Goal: Information Seeking & Learning: Learn about a topic

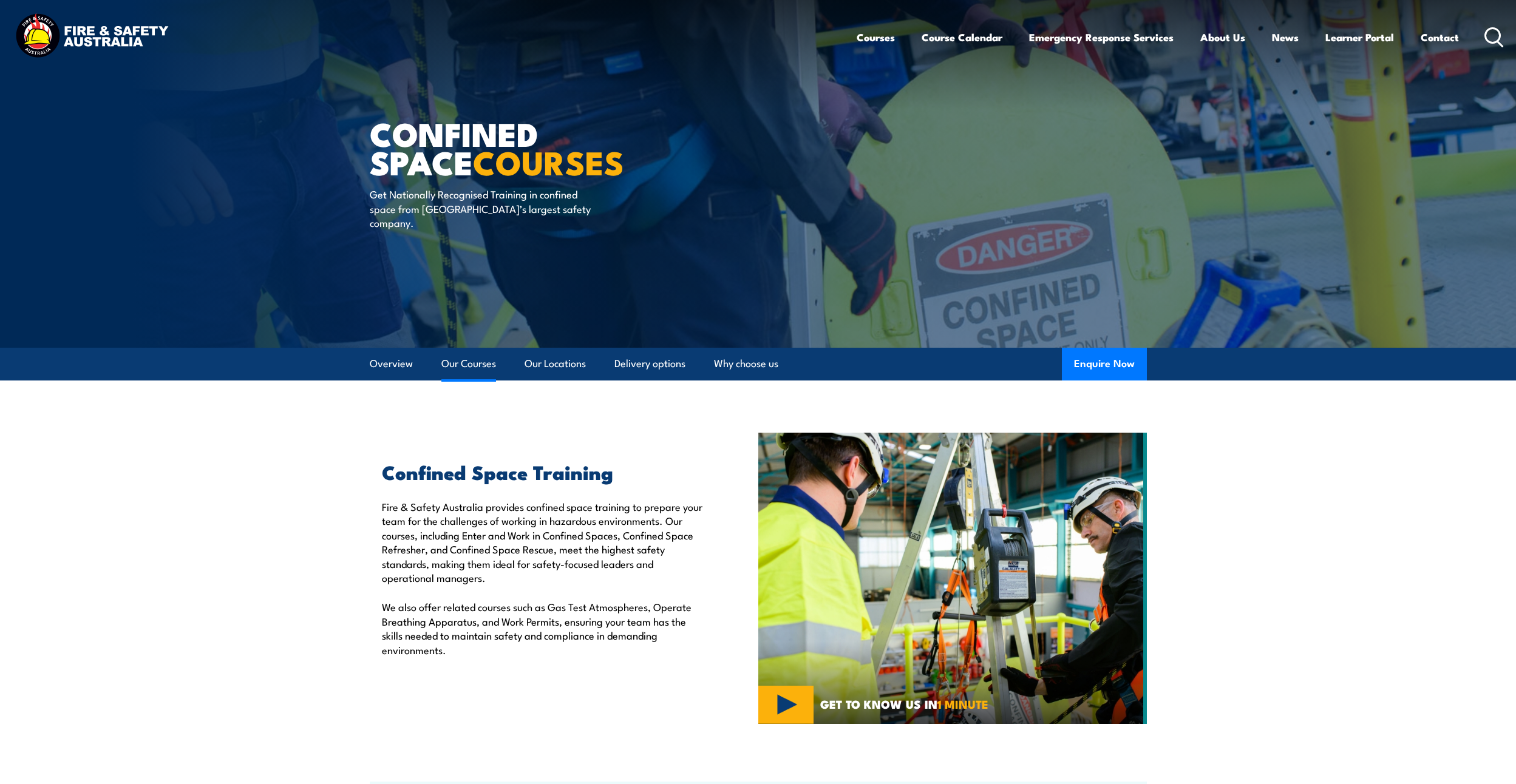
click at [485, 363] on link "Our Courses" at bounding box center [469, 364] width 54 height 32
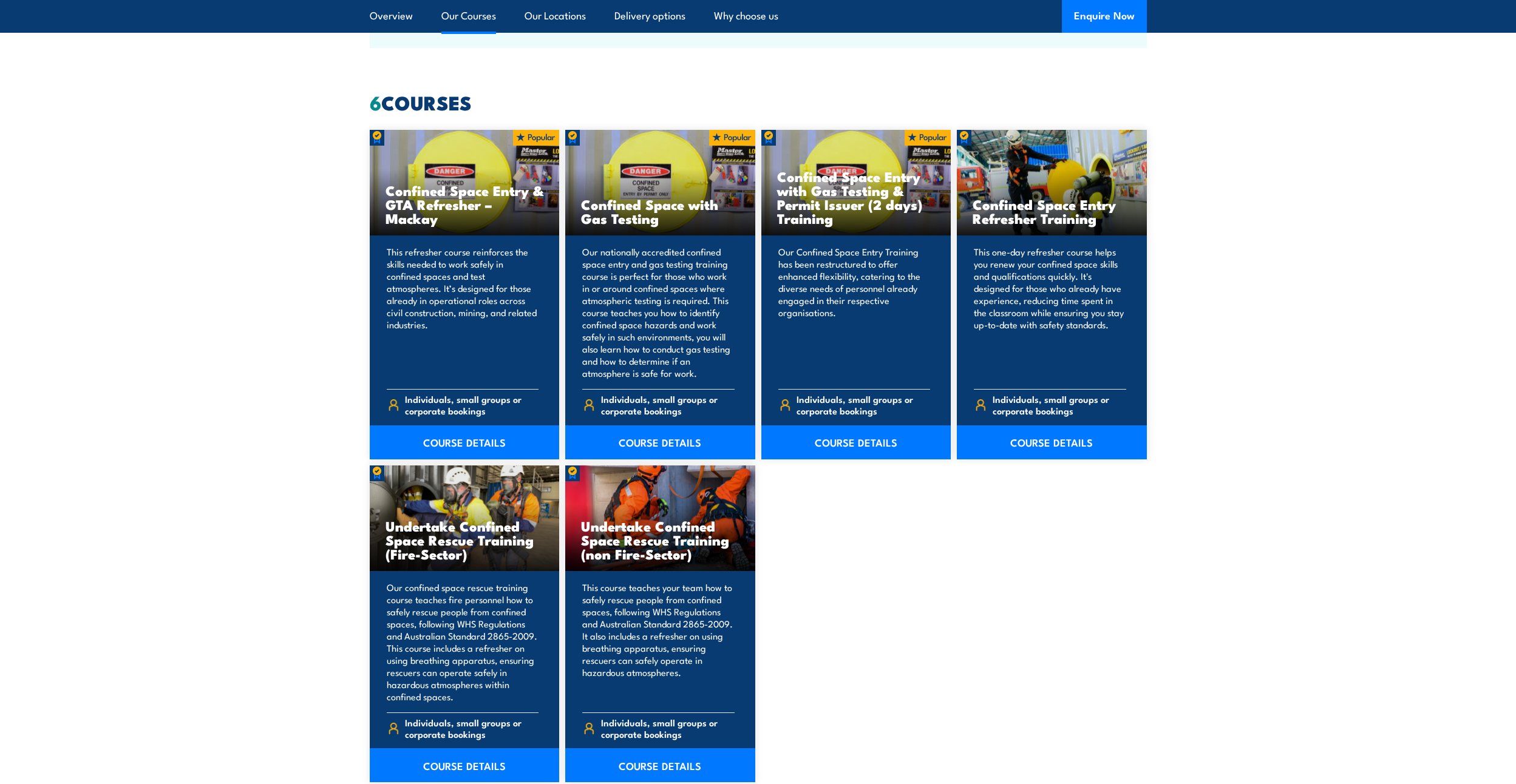
scroll to position [921, 0]
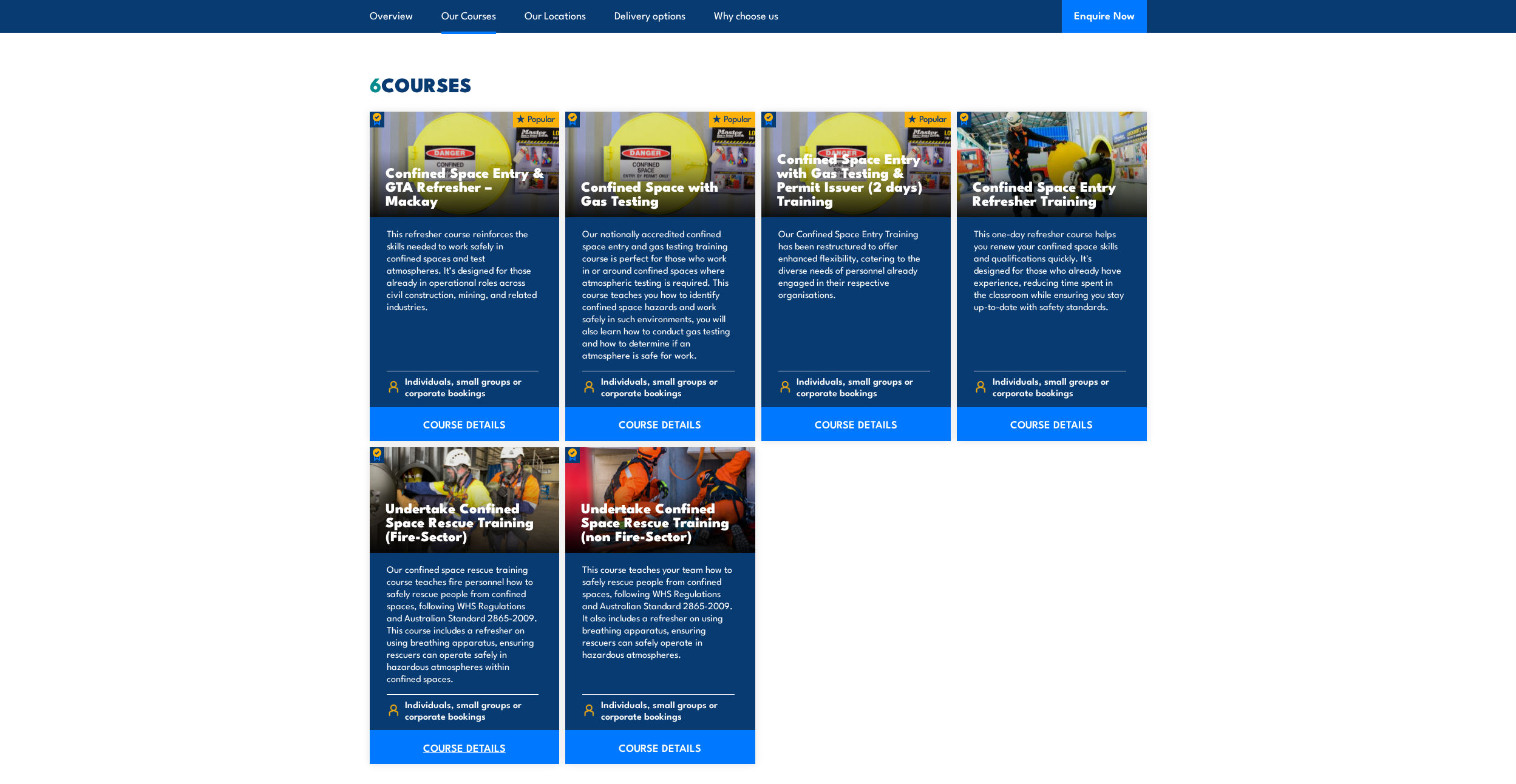
click at [449, 750] on link "COURSE DETAILS" at bounding box center [465, 747] width 190 height 34
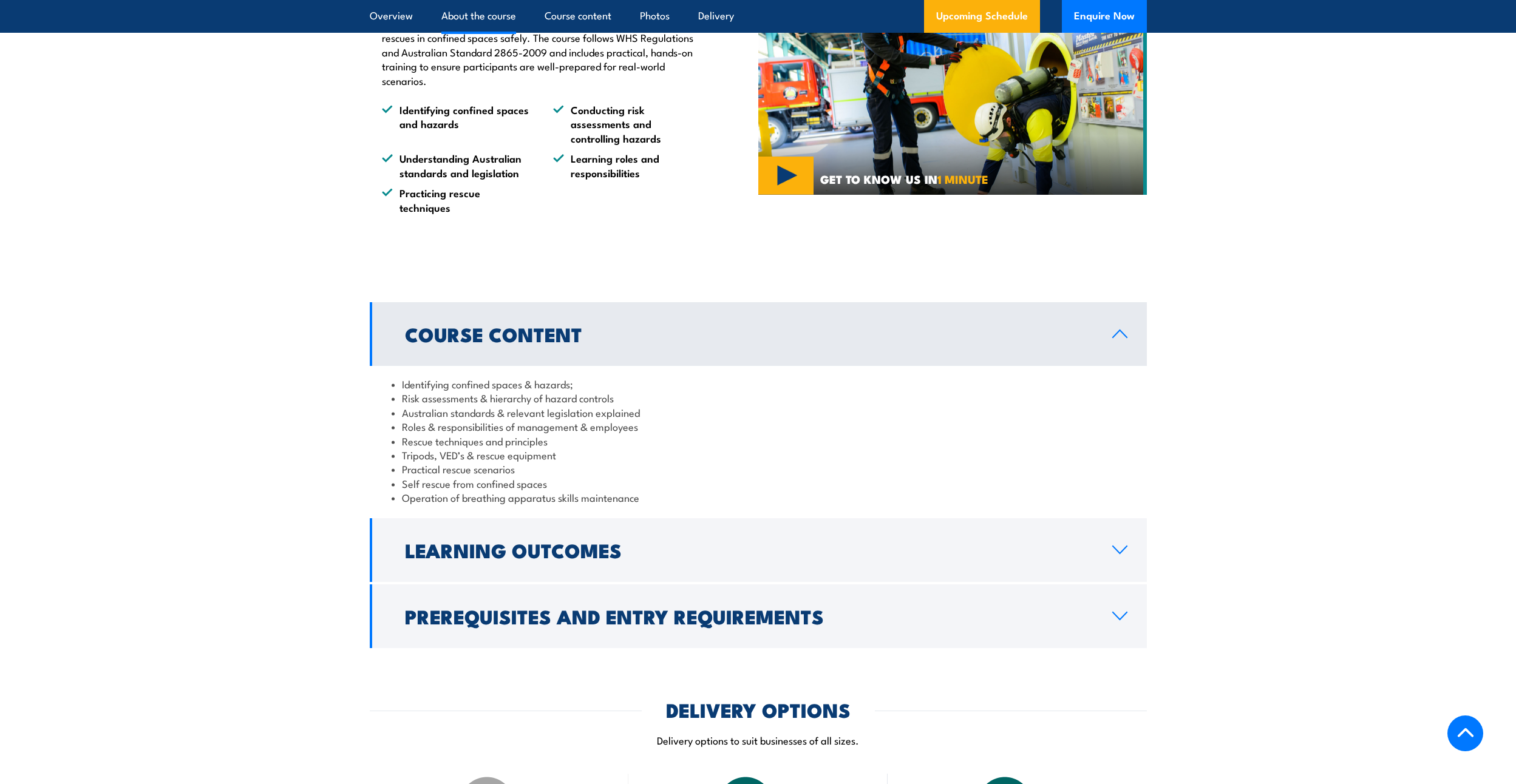
scroll to position [850, 0]
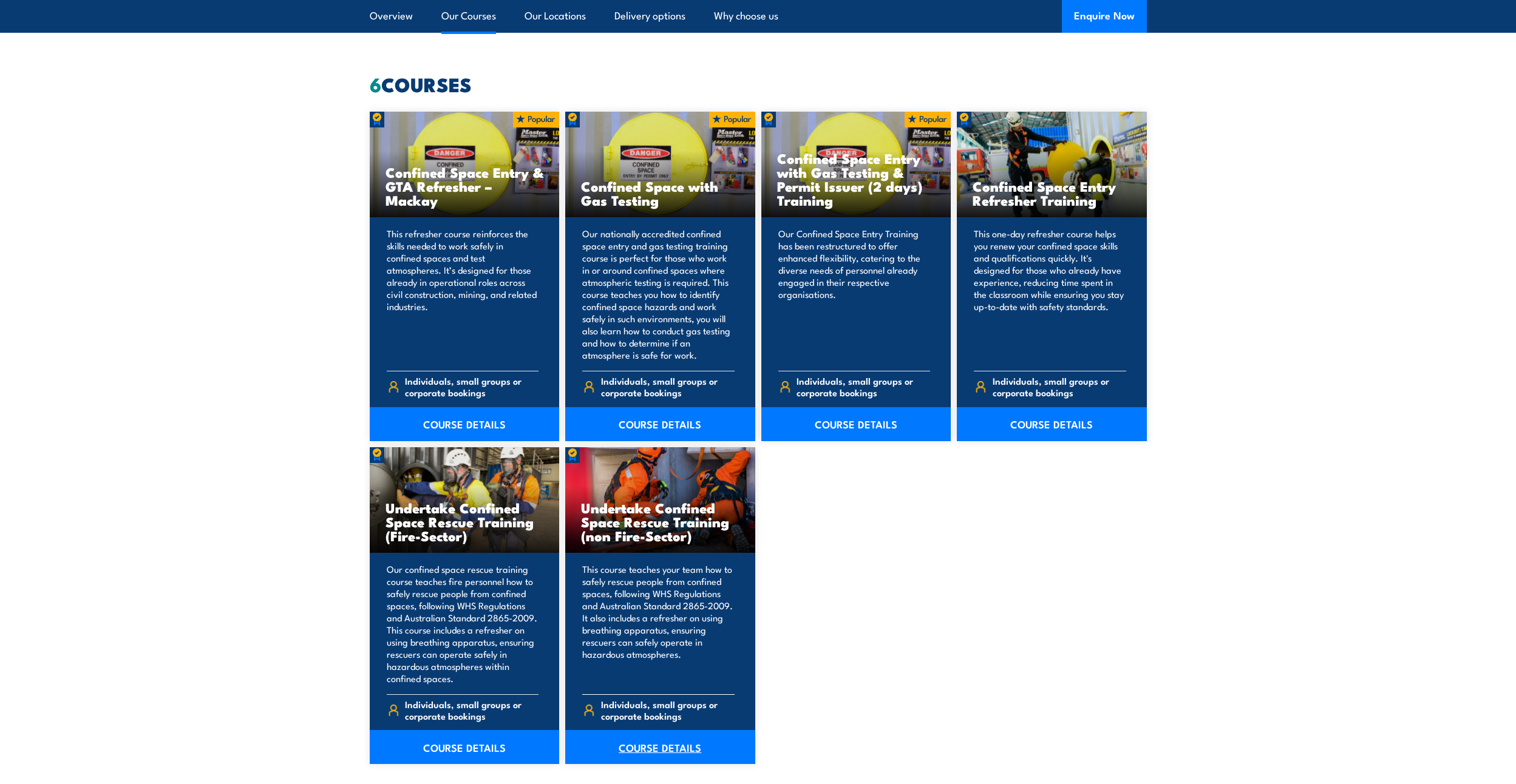
click at [650, 746] on link "COURSE DETAILS" at bounding box center [660, 747] width 190 height 34
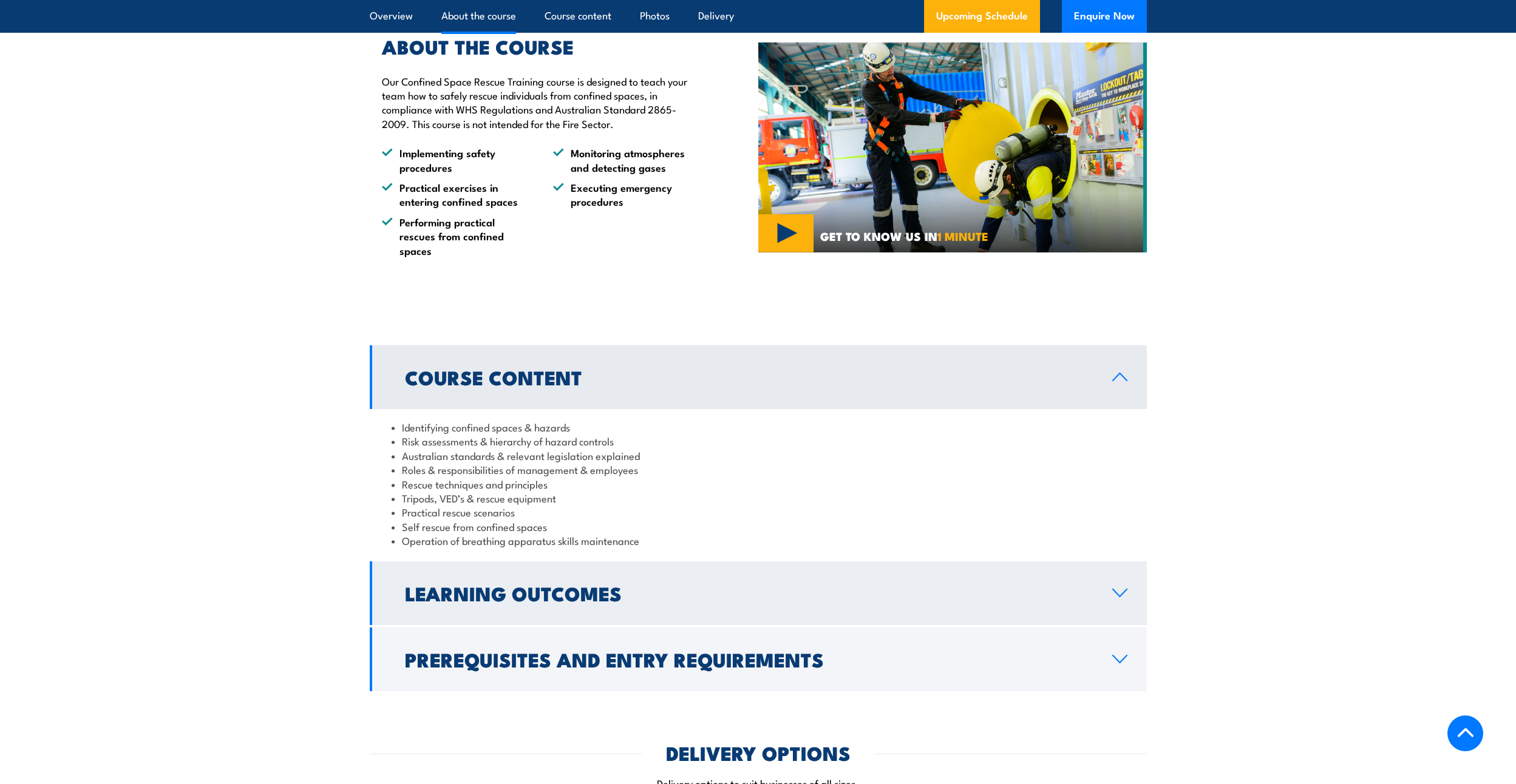
scroll to position [1153, 0]
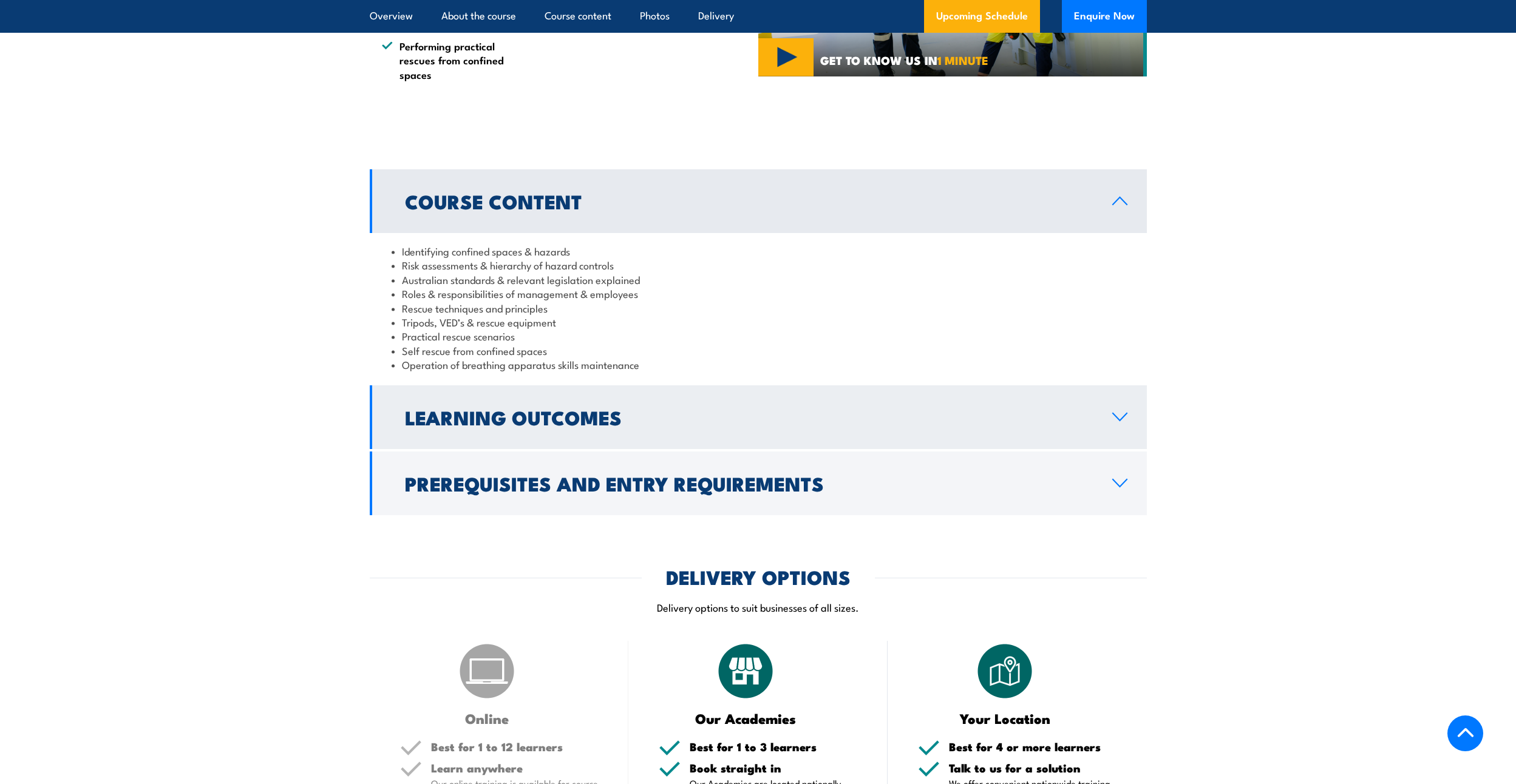
click at [446, 415] on h2 "Learning Outcomes" at bounding box center [749, 417] width 688 height 17
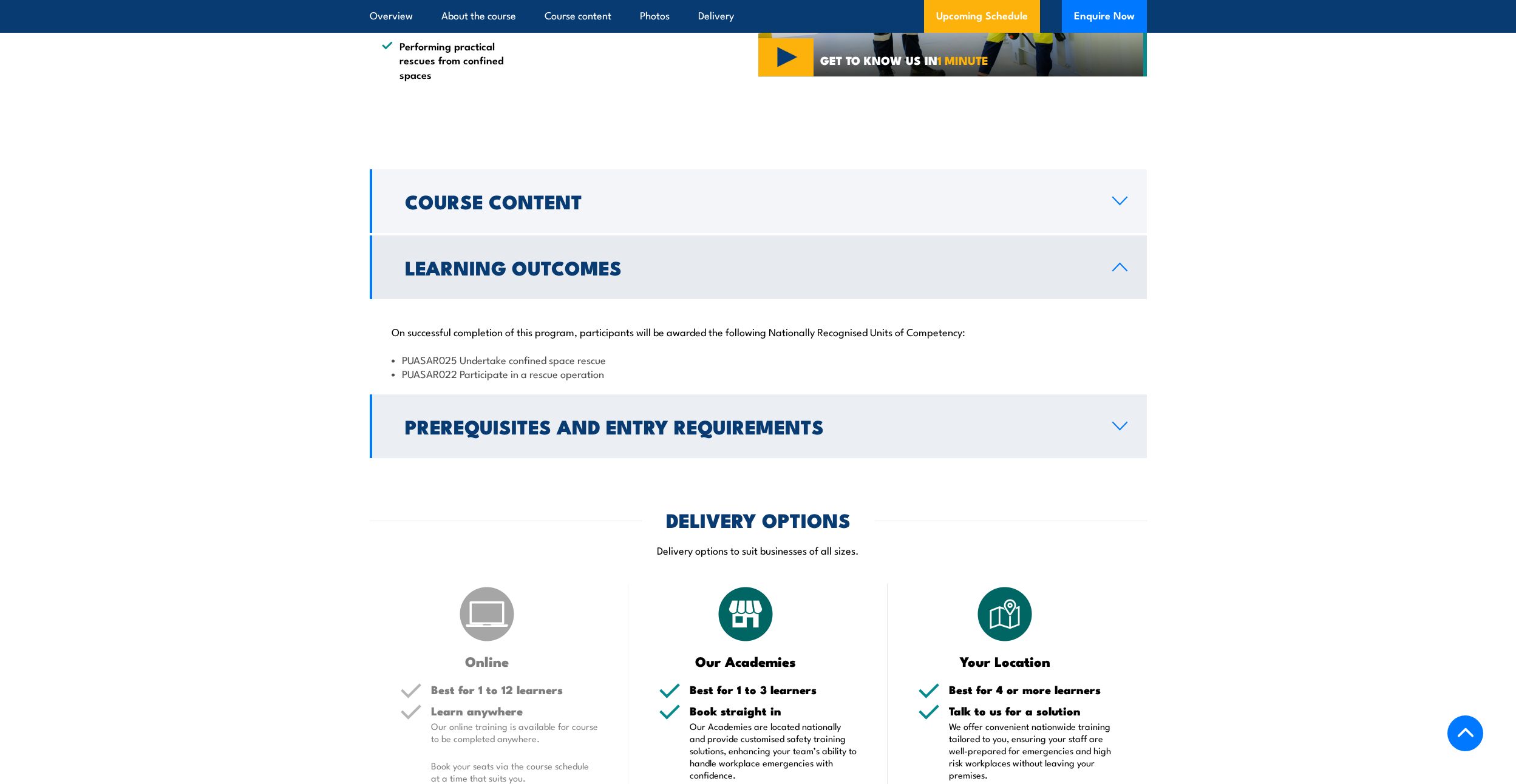
click at [436, 417] on h2 "Prerequisites and Entry Requirements" at bounding box center [749, 426] width 688 height 17
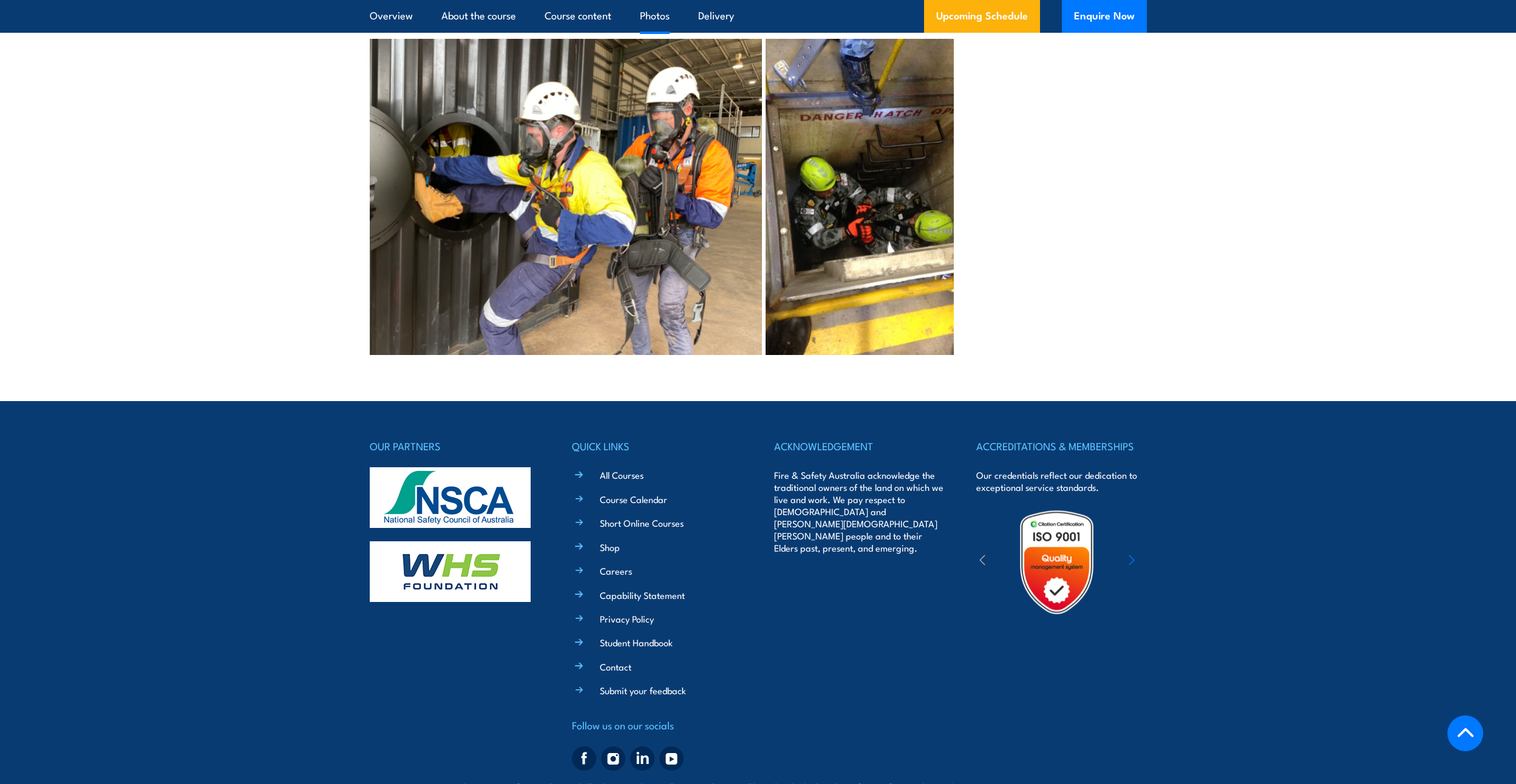
scroll to position [3378, 0]
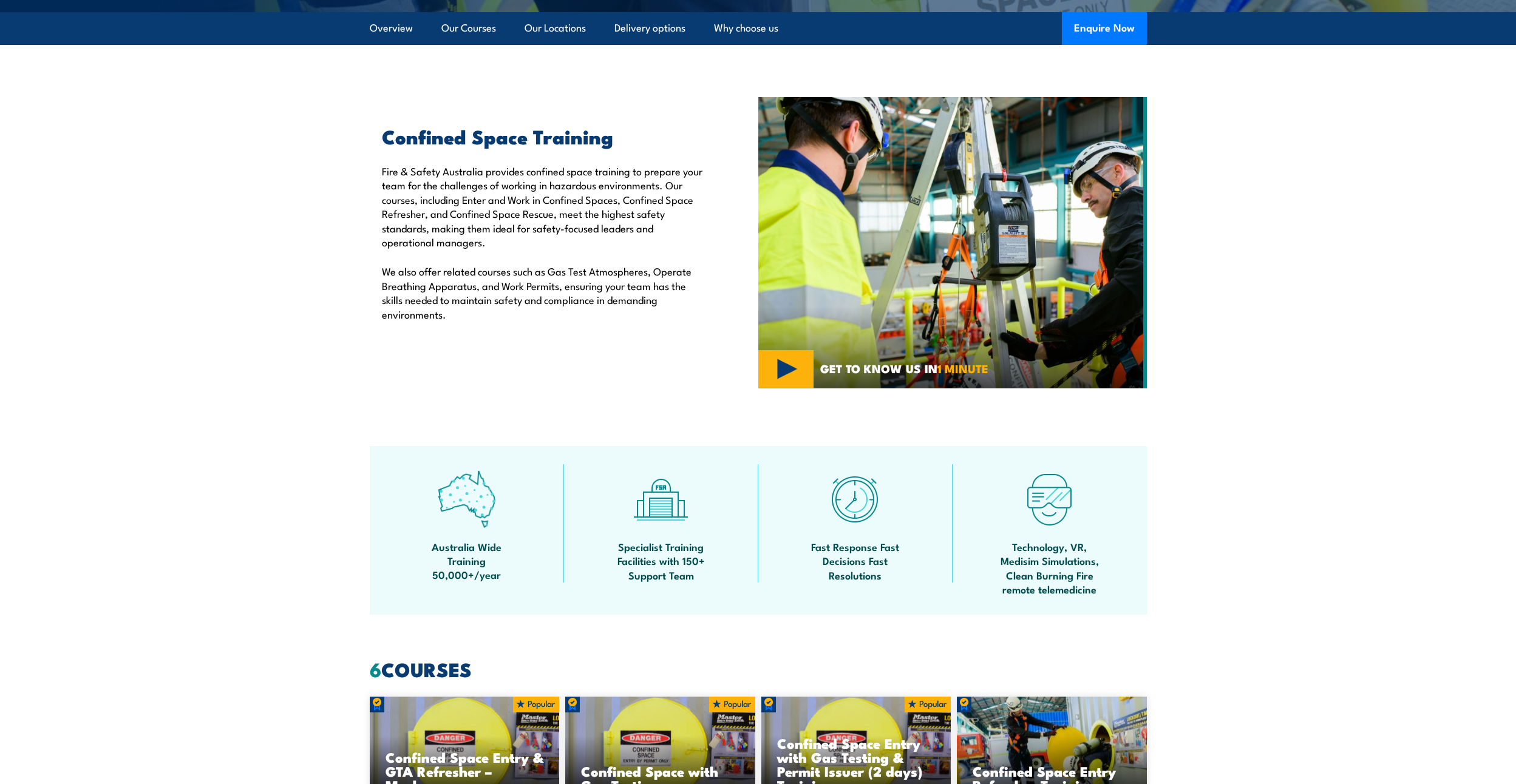
scroll to position [374, 0]
